Goal: Find specific page/section: Find specific page/section

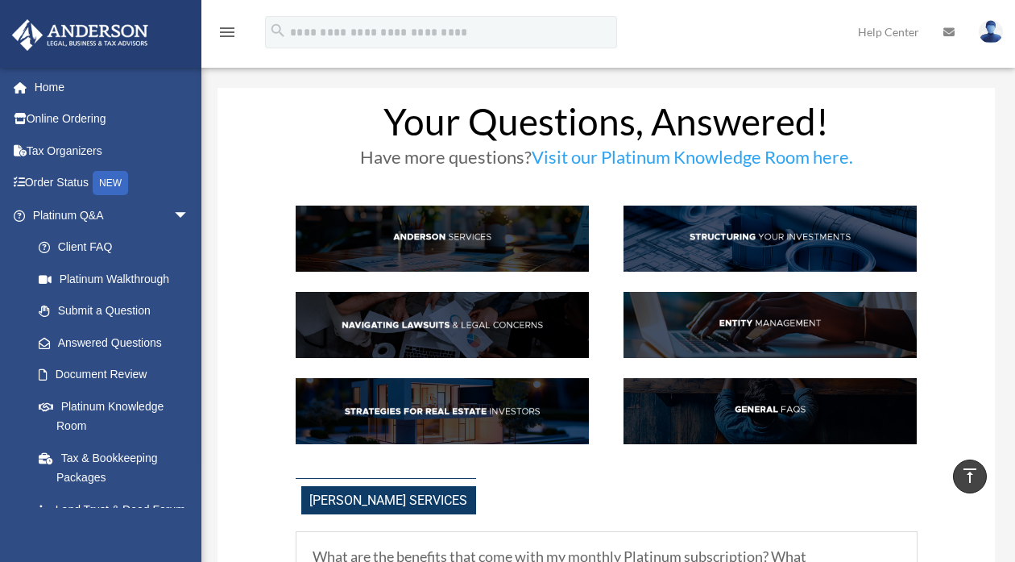
scroll to position [1932, 0]
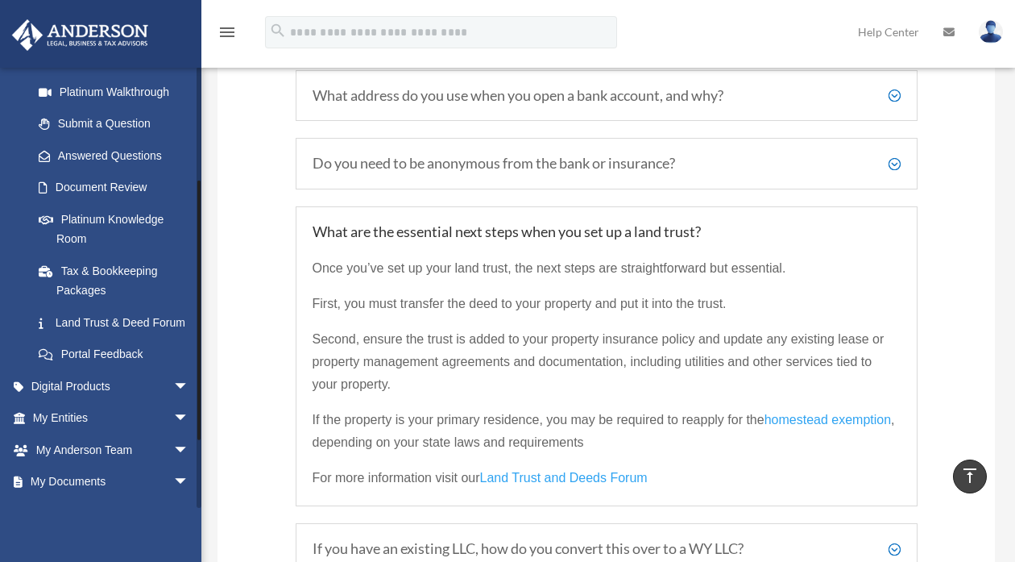
click at [177, 110] on link "Submit a Question" at bounding box center [118, 124] width 191 height 32
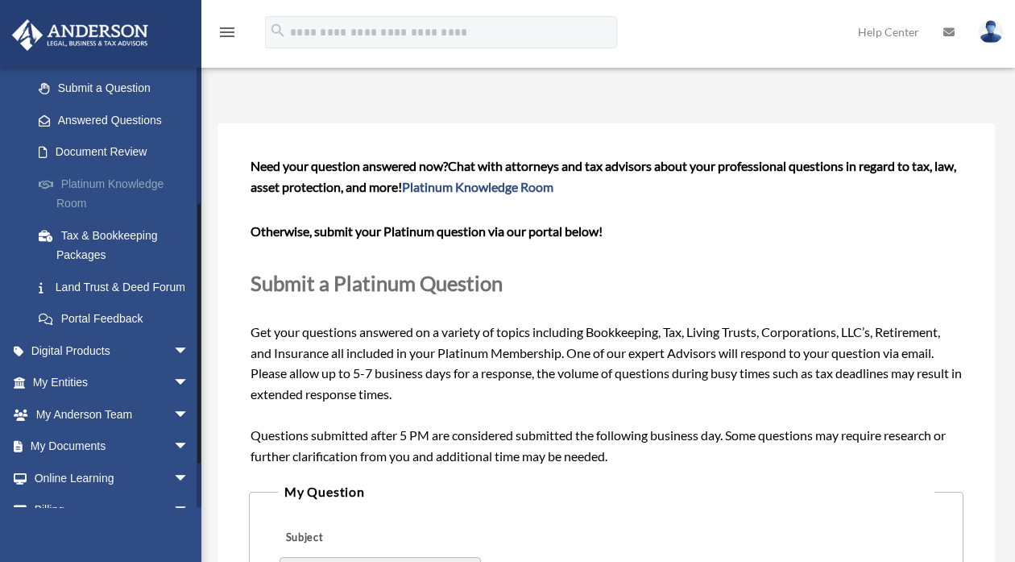
scroll to position [222, 0]
click at [77, 462] on link "My Documents arrow_drop_down" at bounding box center [112, 446] width 202 height 32
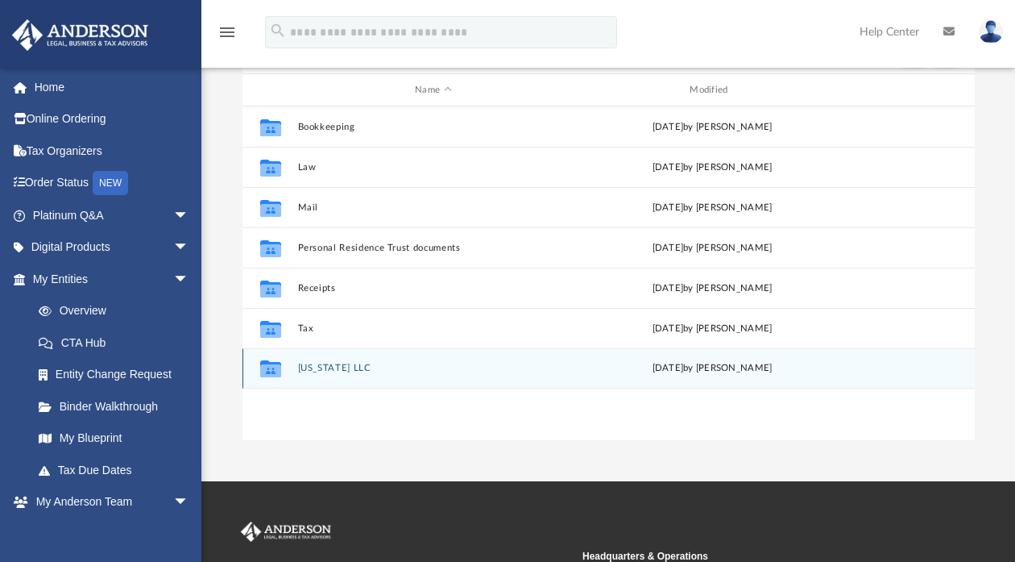
scroll to position [168, 0]
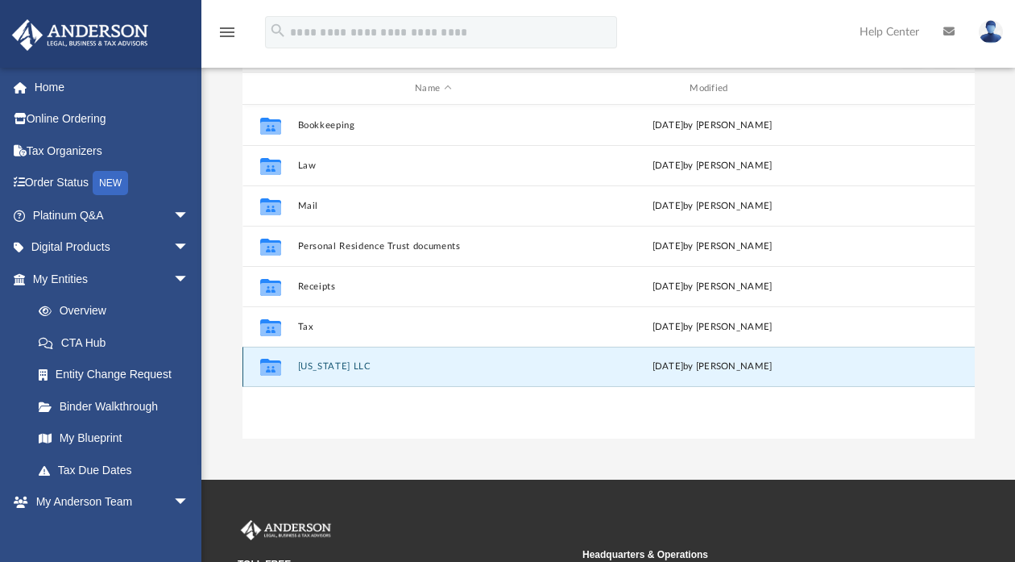
drag, startPoint x: 326, startPoint y: 365, endPoint x: 274, endPoint y: 364, distance: 52.4
click at [274, 364] on icon "grid" at bounding box center [269, 369] width 21 height 13
click at [320, 367] on button "Wyoming LLC" at bounding box center [433, 366] width 272 height 10
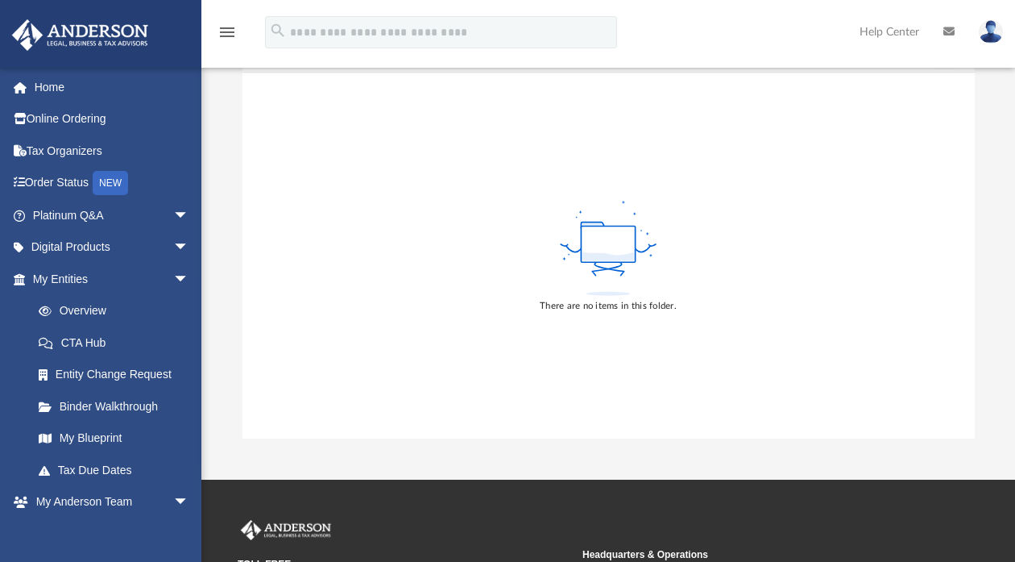
scroll to position [70, 0]
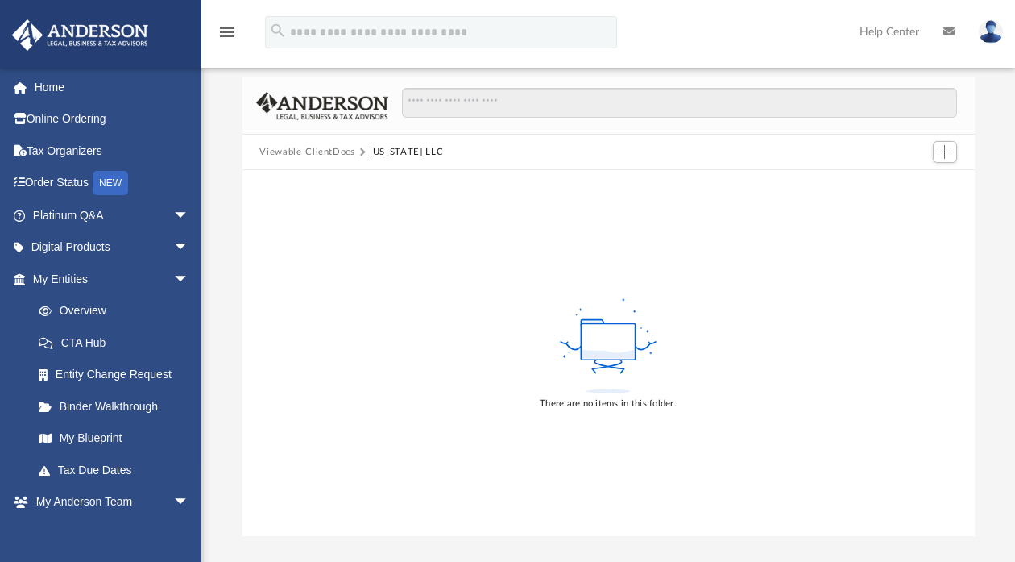
click at [306, 152] on button "Viewable-ClientDocs" at bounding box center [306, 152] width 95 height 15
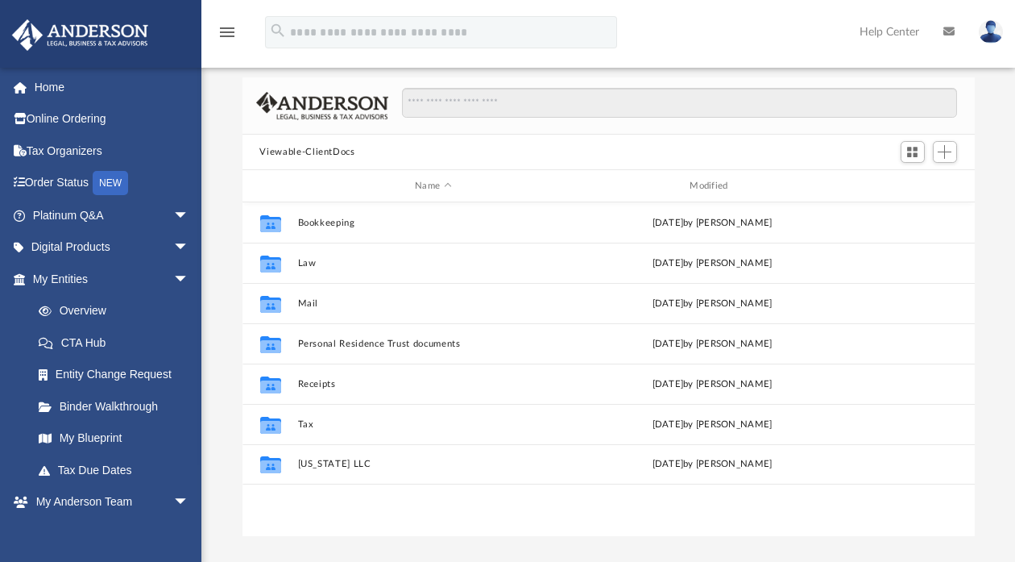
scroll to position [354, 719]
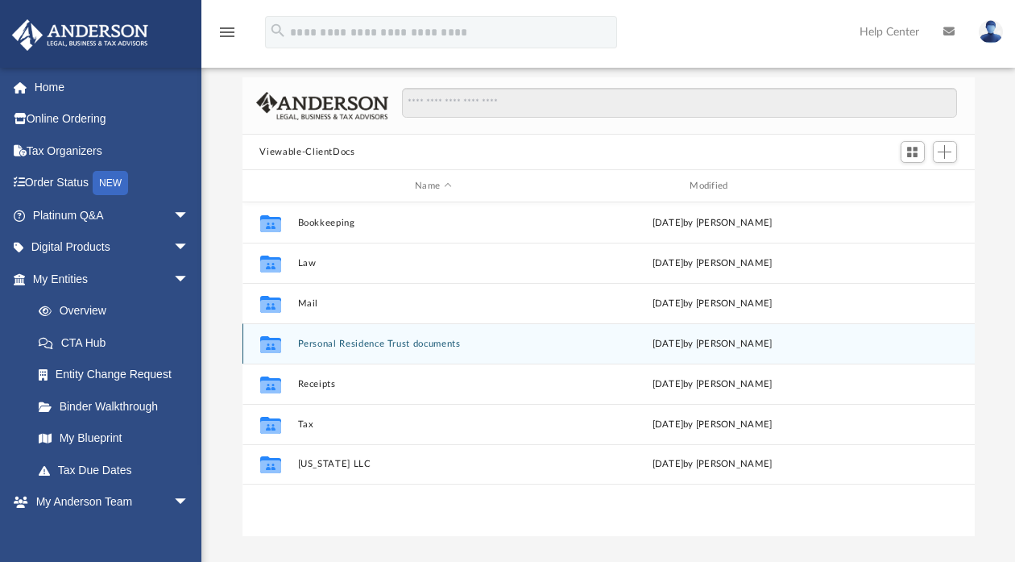
click at [330, 341] on button "Personal Residence Trust documents" at bounding box center [433, 343] width 272 height 10
